Goal: Transaction & Acquisition: Book appointment/travel/reservation

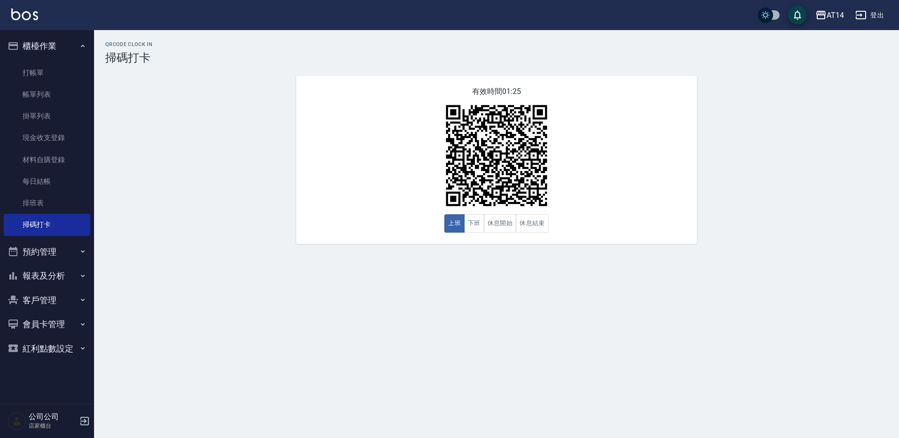
click at [79, 250] on button "預約管理" at bounding box center [47, 252] width 87 height 24
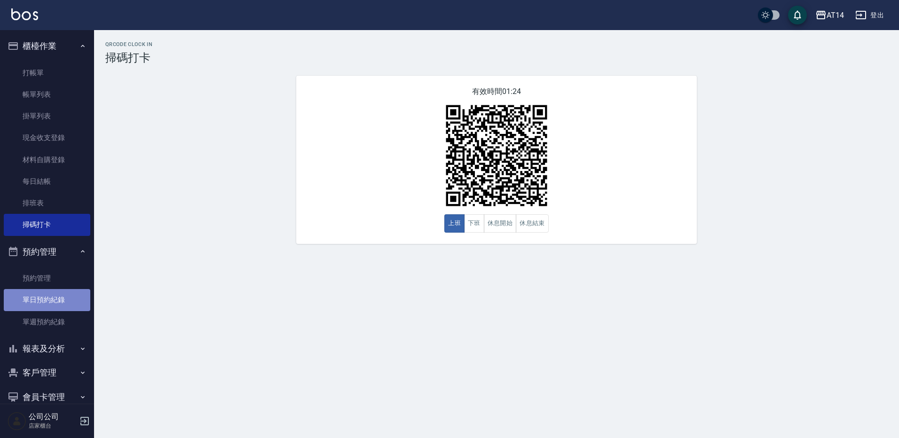
click at [48, 310] on link "單日預約紀錄" at bounding box center [47, 300] width 87 height 22
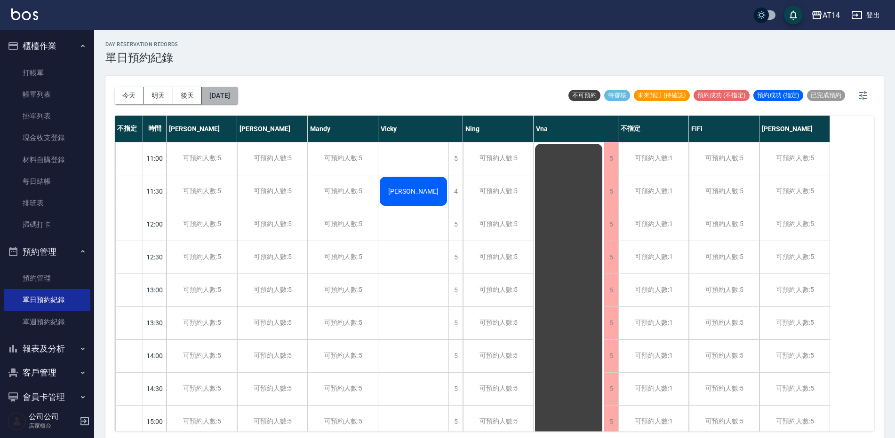
click at [238, 100] on button "[DATE]" at bounding box center [220, 95] width 36 height 17
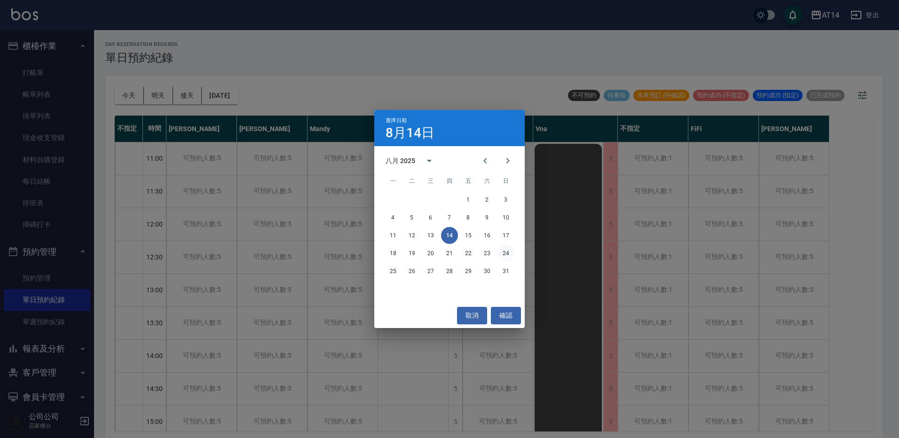
click at [509, 252] on button "24" at bounding box center [506, 253] width 17 height 17
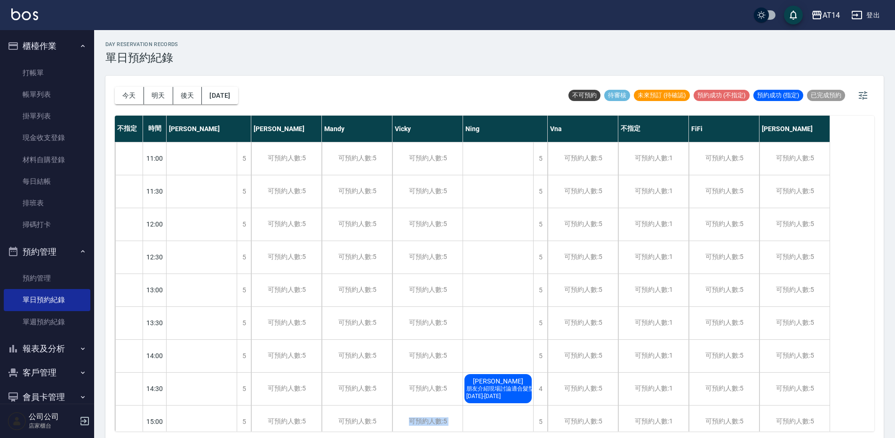
scroll to position [3, 0]
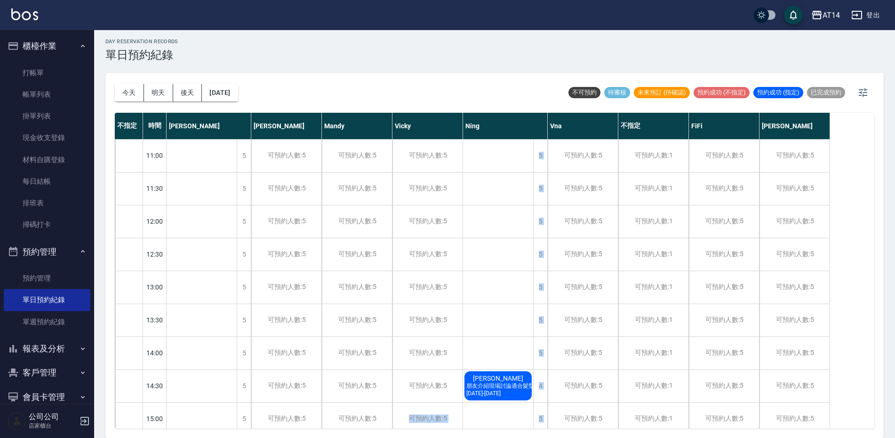
drag, startPoint x: 401, startPoint y: 432, endPoint x: 527, endPoint y: 446, distance: 126.4
click at [527, 438] on html "AT14 登出 櫃檯作業 打帳單 帳單列表 掛單列表 現金收支登錄 材料自購登錄 每日結帳 排班表 掃碼打卡 預約管理 預約管理 單日預約紀錄 單週預約紀錄 …" at bounding box center [447, 217] width 895 height 441
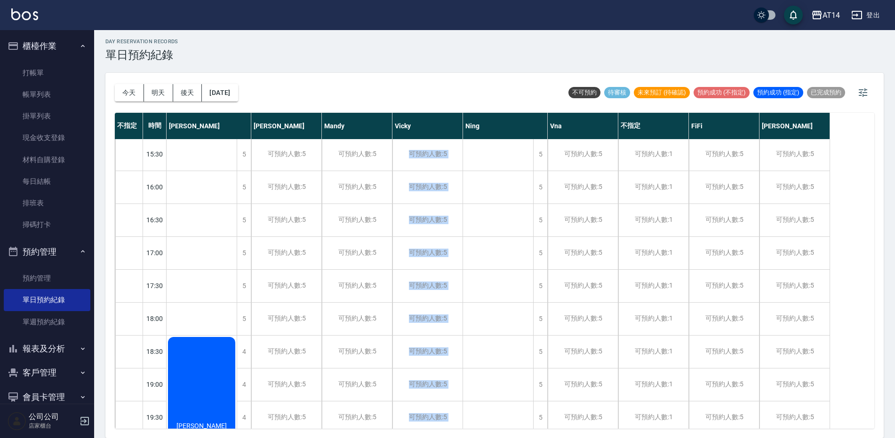
scroll to position [376, 0]
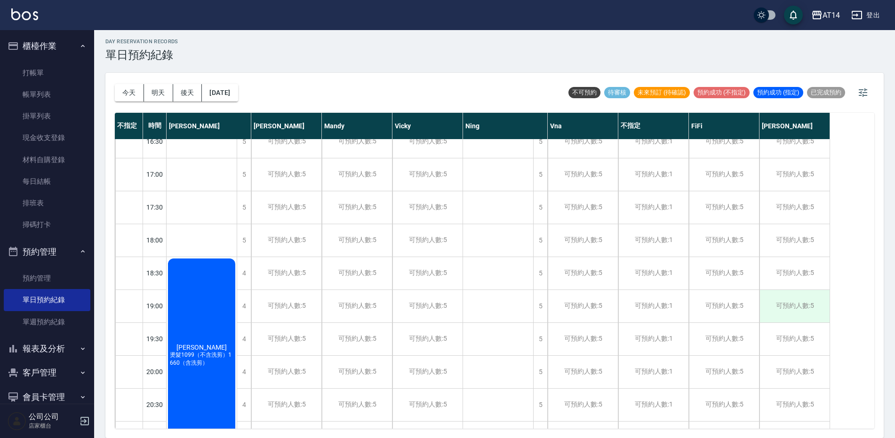
click at [792, 306] on div "可預約人數:5" at bounding box center [794, 306] width 70 height 32
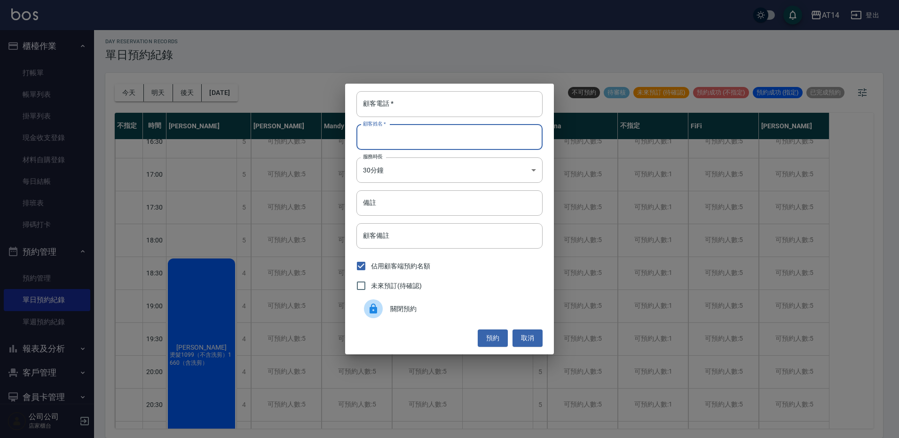
click at [402, 133] on input "顧客姓名   *" at bounding box center [450, 137] width 186 height 25
type input "均"
type input "[PERSON_NAME]"
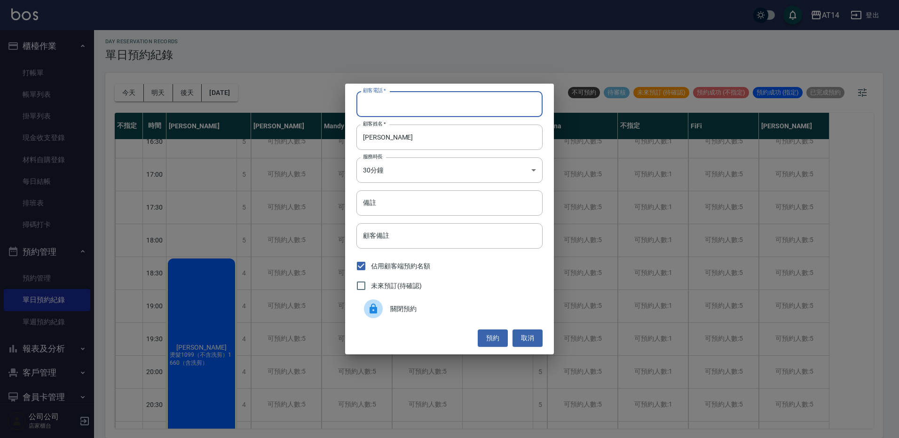
click at [492, 99] on input "顧客電話   *" at bounding box center [450, 103] width 186 height 25
type input "0973904225"
click at [403, 215] on input "備註" at bounding box center [450, 203] width 186 height 25
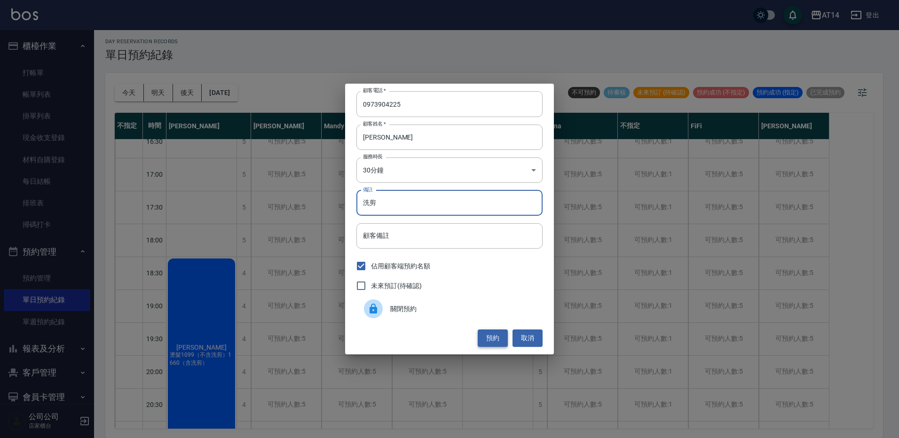
type input "洗剪"
drag, startPoint x: 481, startPoint y: 345, endPoint x: 486, endPoint y: 346, distance: 4.7
click at [486, 346] on button "預約" at bounding box center [493, 338] width 30 height 17
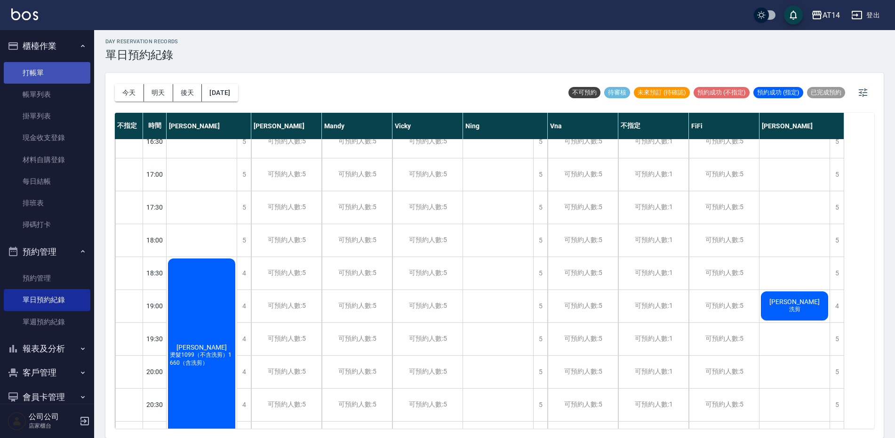
click at [39, 73] on link "打帳單" at bounding box center [47, 73] width 87 height 22
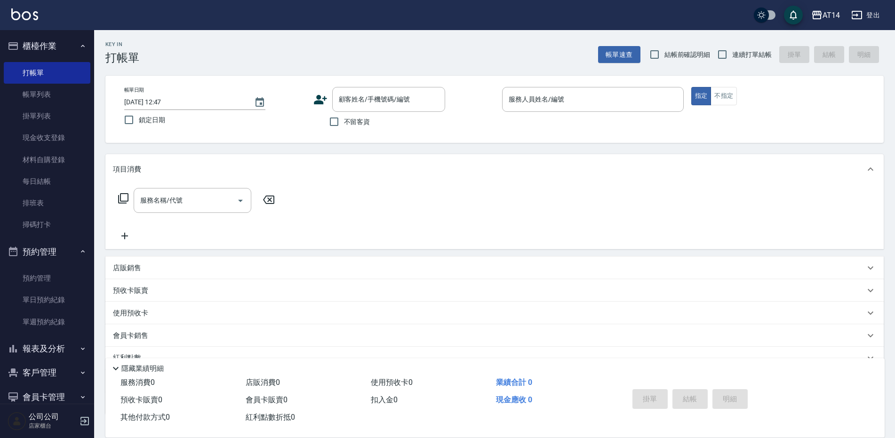
click at [355, 122] on span "不留客資" at bounding box center [357, 122] width 26 height 10
click at [344, 122] on input "不留客資" at bounding box center [334, 122] width 20 height 20
checkbox input "true"
drag, startPoint x: 600, startPoint y: 117, endPoint x: 603, endPoint y: 112, distance: 5.1
click at [600, 116] on p at bounding box center [593, 117] width 182 height 10
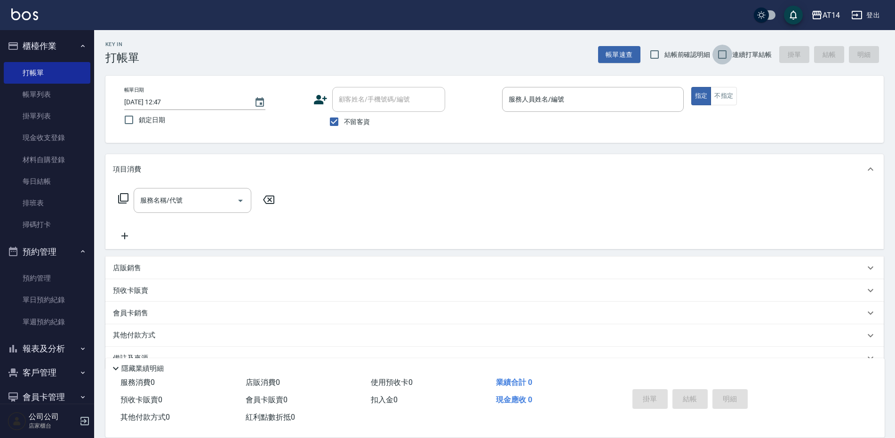
click at [724, 58] on input "連續打單結帳" at bounding box center [722, 55] width 20 height 20
checkbox input "true"
click at [645, 98] on input "服務人員姓名/編號" at bounding box center [592, 99] width 173 height 16
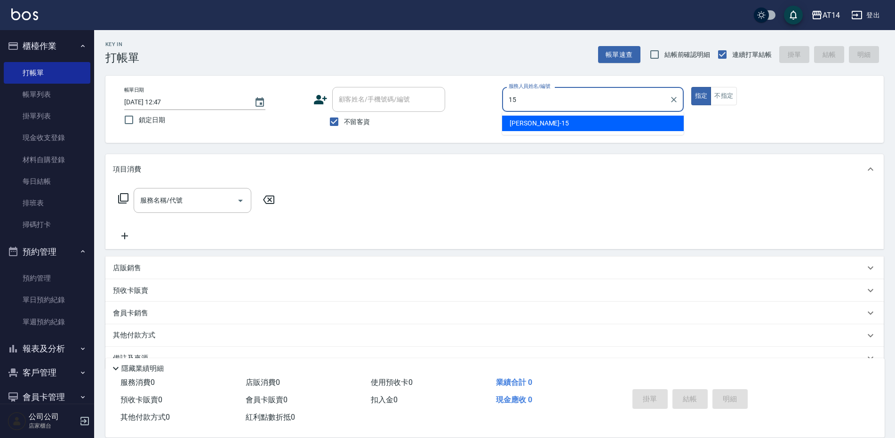
type input "Dora-15"
type button "true"
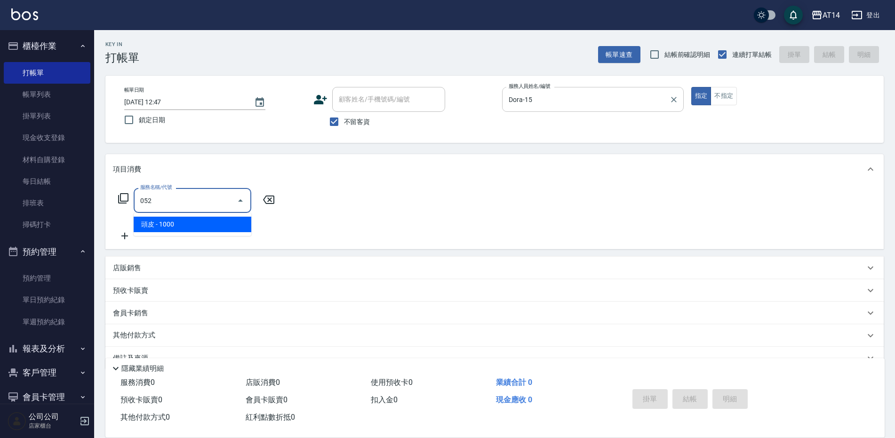
type input "頭皮(052)"
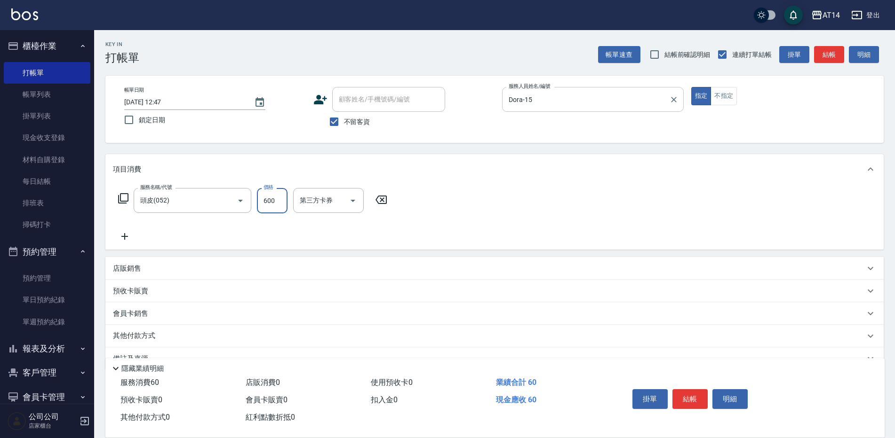
type input "600"
click at [128, 234] on icon at bounding box center [125, 236] width 24 height 11
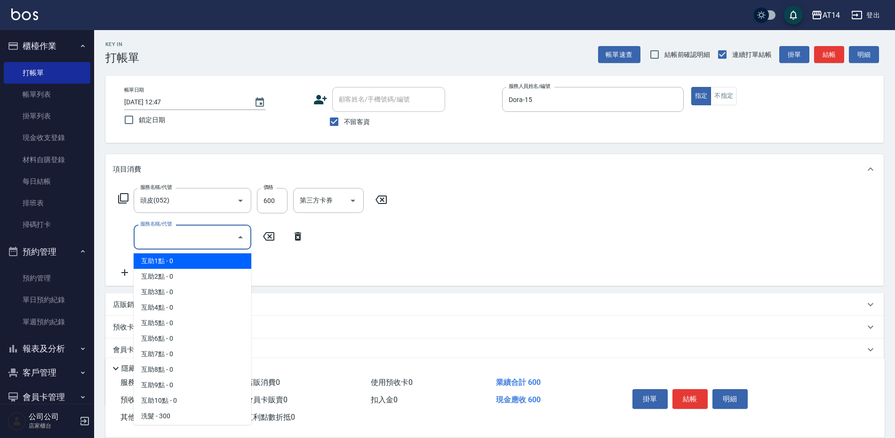
click at [186, 240] on input "服務名稱/代號" at bounding box center [185, 237] width 95 height 16
click at [187, 258] on span "互助1點 - 0" at bounding box center [193, 262] width 118 height 16
type input "互助1點(001)"
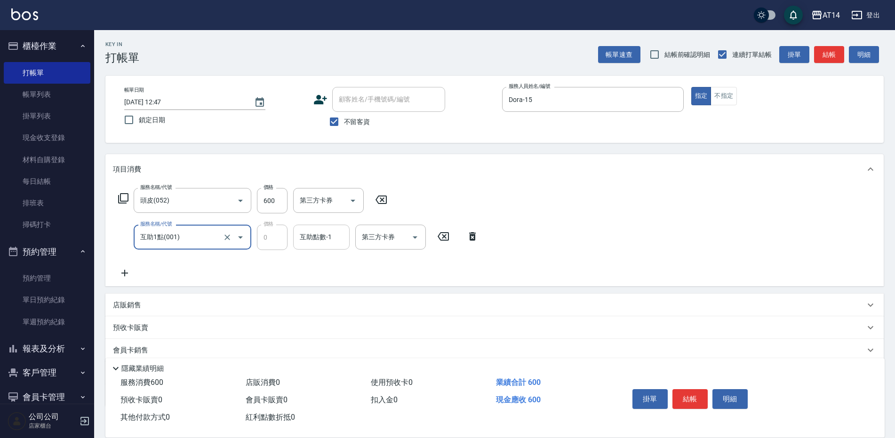
click at [310, 238] on div "互助點數-1 互助點數-1" at bounding box center [321, 237] width 56 height 25
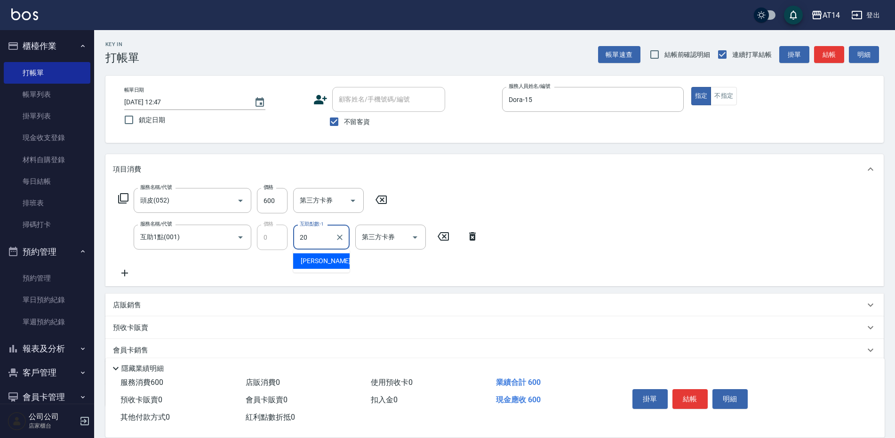
type input "[PERSON_NAME]-20"
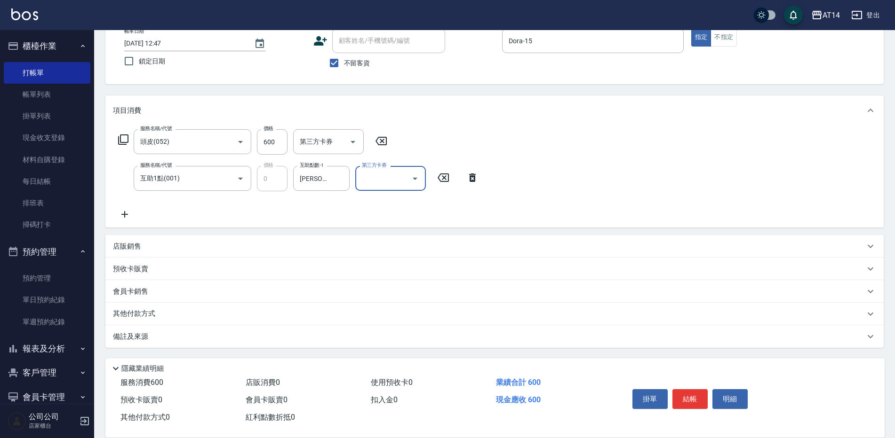
drag, startPoint x: 242, startPoint y: 334, endPoint x: 248, endPoint y: 334, distance: 6.6
click at [242, 334] on div "備註及來源" at bounding box center [489, 337] width 752 height 10
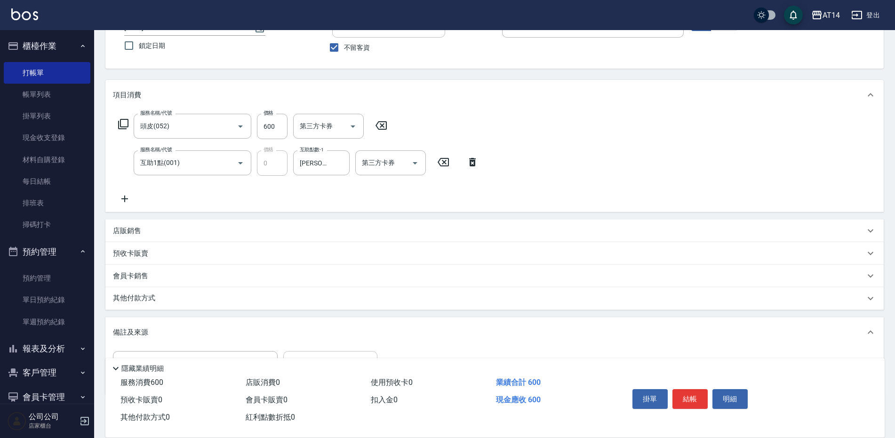
scroll to position [106, 0]
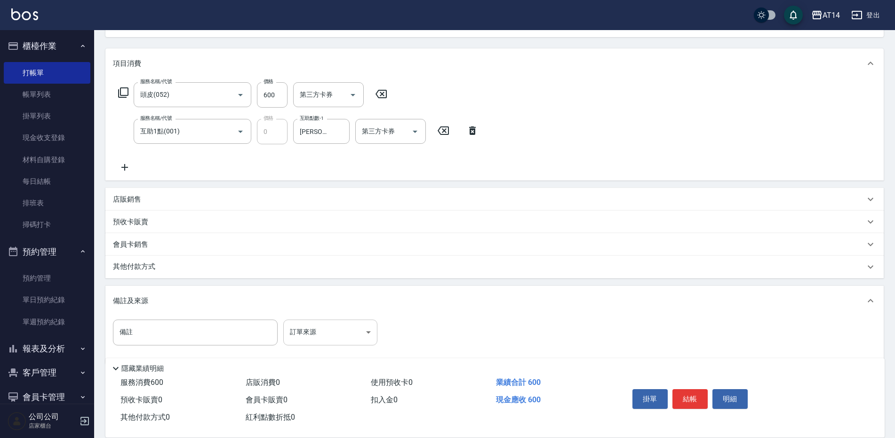
click at [300, 335] on body "AT14 登出 櫃檯作業 打帳單 帳單列表 掛單列表 現金收支登錄 材料自購登錄 每日結帳 排班表 掃碼打卡 預約管理 預約管理 單日預約紀錄 單週預約紀錄 …" at bounding box center [447, 174] width 895 height 561
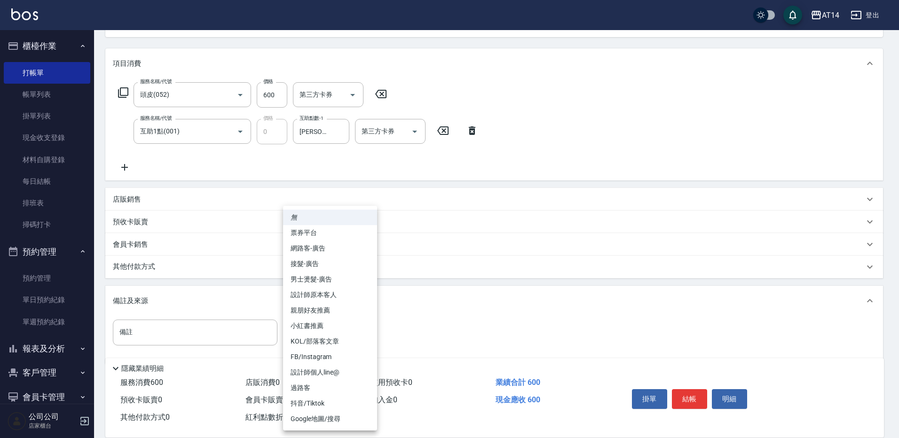
click at [367, 292] on li "設計師原本客人" at bounding box center [330, 295] width 94 height 16
type input "設計師原本客人"
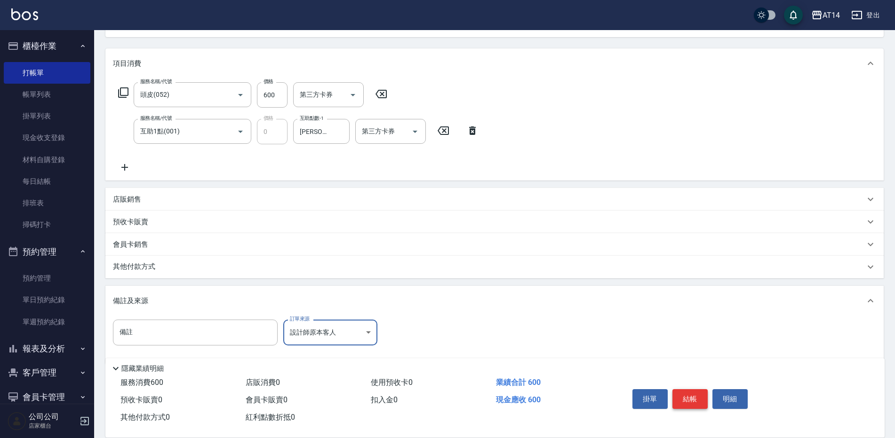
click at [698, 399] on button "結帳" at bounding box center [689, 399] width 35 height 20
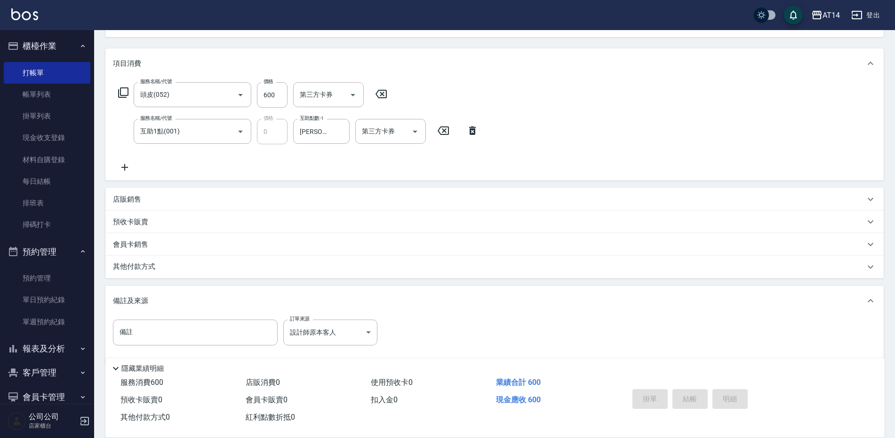
type input "[DATE] 13:15"
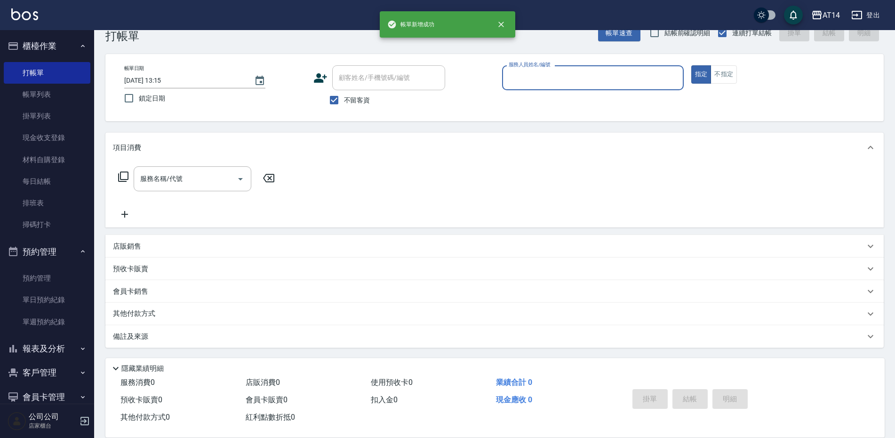
scroll to position [22, 0]
